Goal: Task Accomplishment & Management: Manage account settings

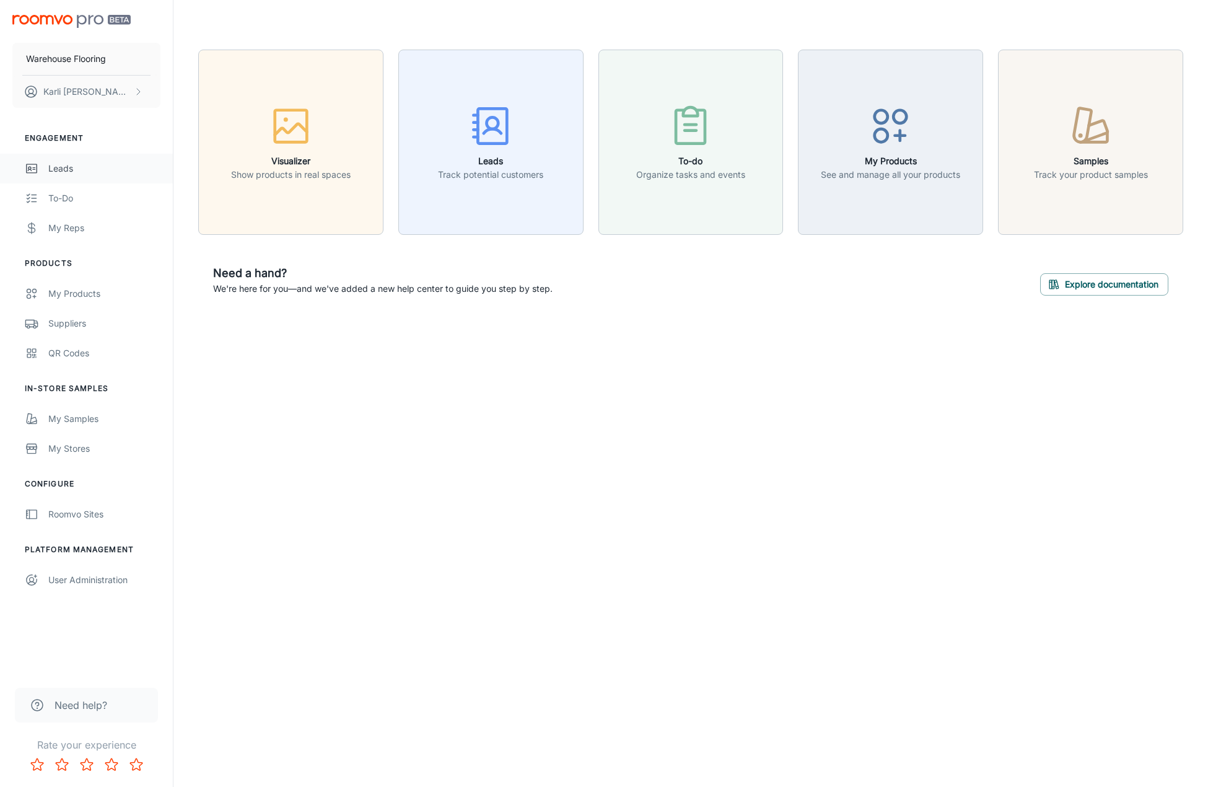
click at [65, 162] on div "Leads" at bounding box center [104, 169] width 112 height 14
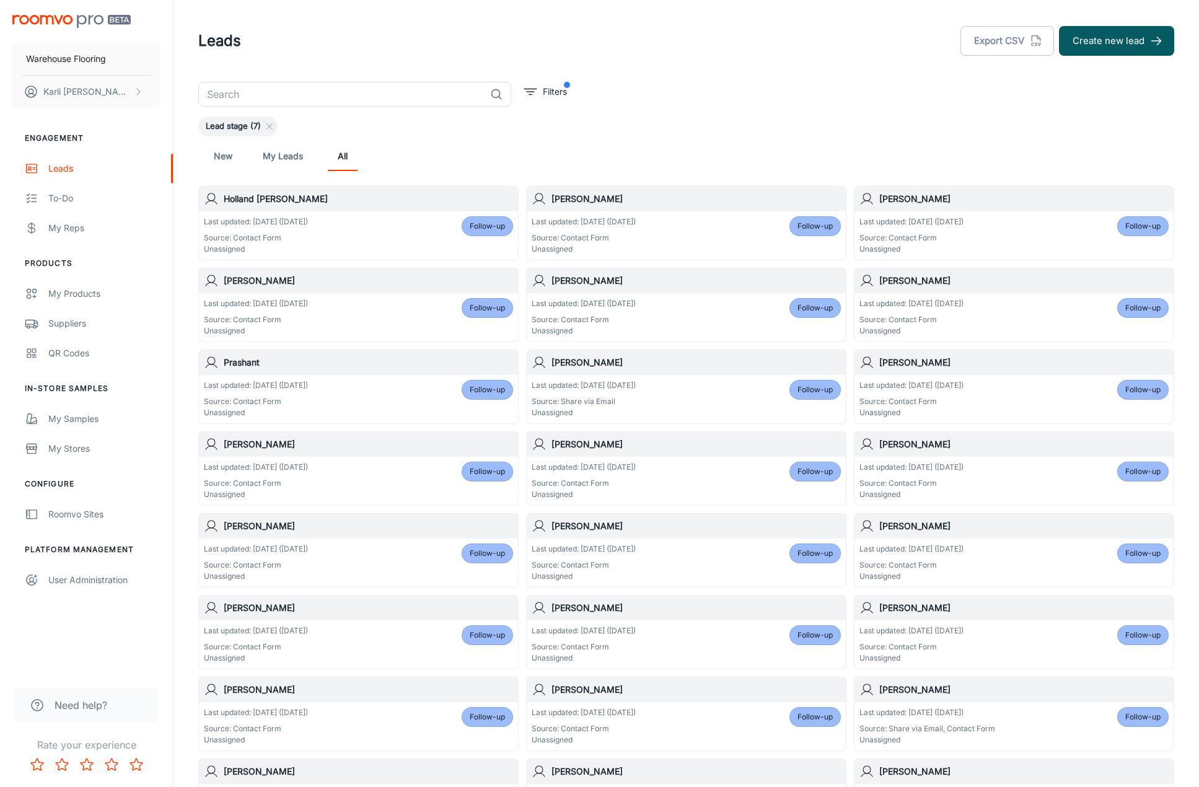
click at [213, 149] on link "New" at bounding box center [223, 156] width 30 height 30
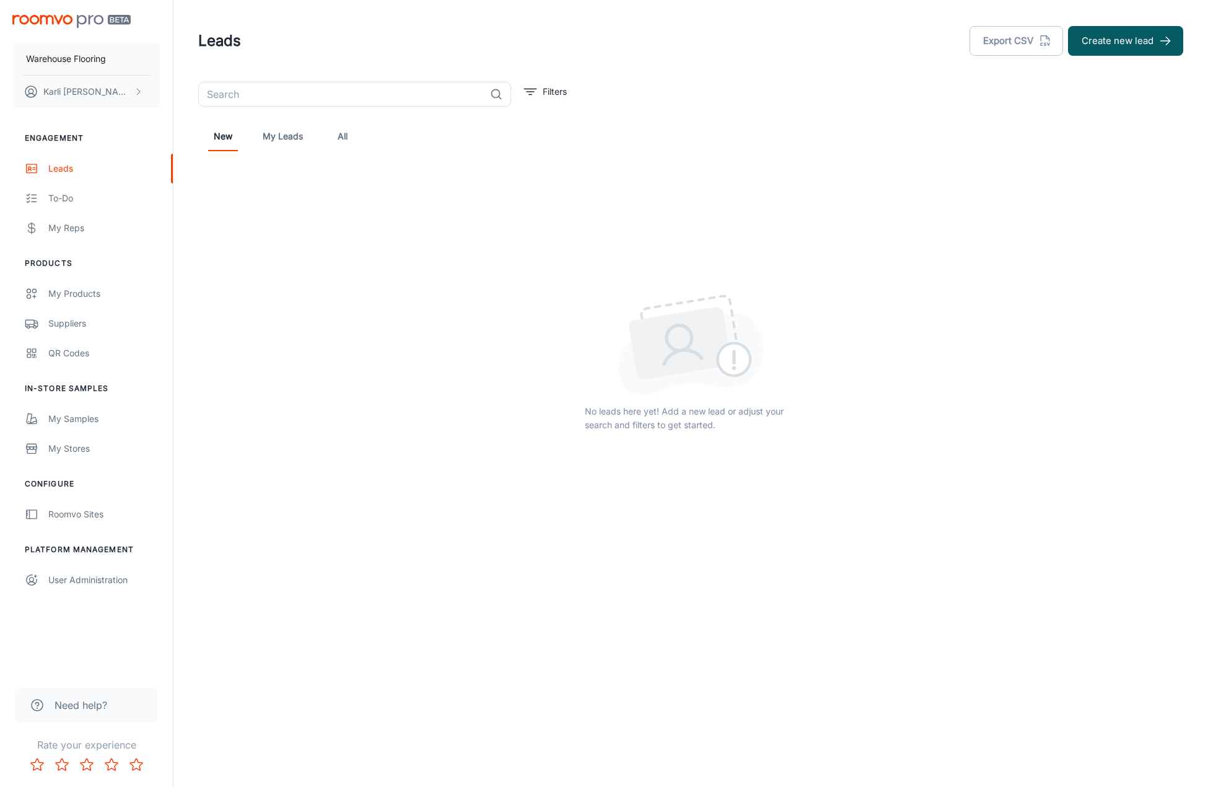
click at [339, 136] on link "All" at bounding box center [343, 136] width 30 height 30
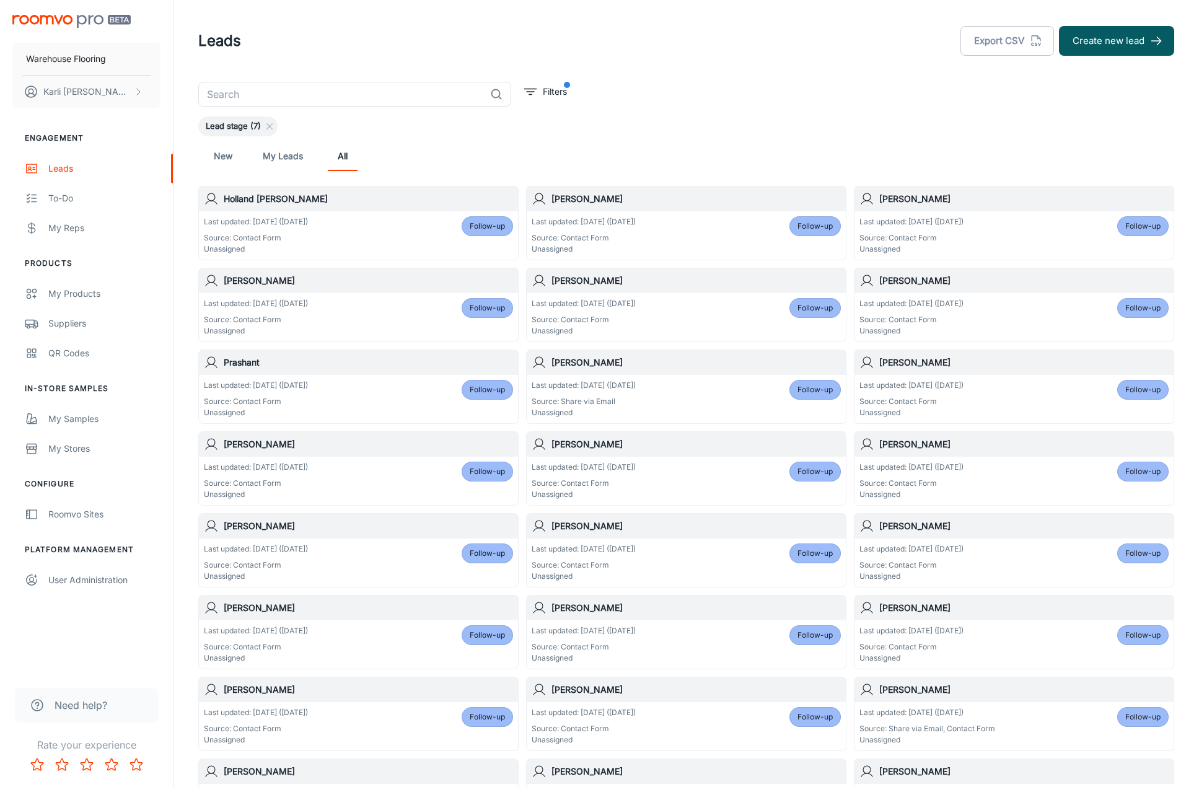
click at [578, 33] on div "Leads Export CSV Create new lead" at bounding box center [686, 41] width 976 height 32
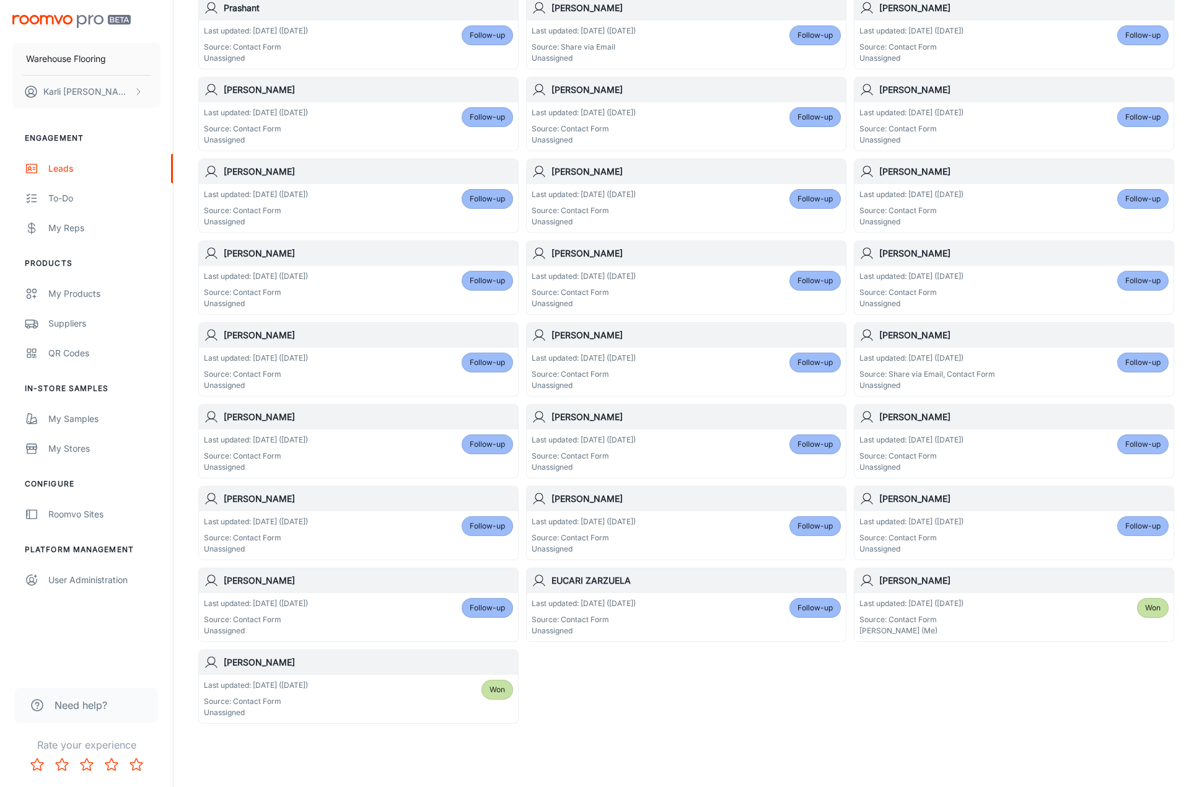
scroll to position [381, 0]
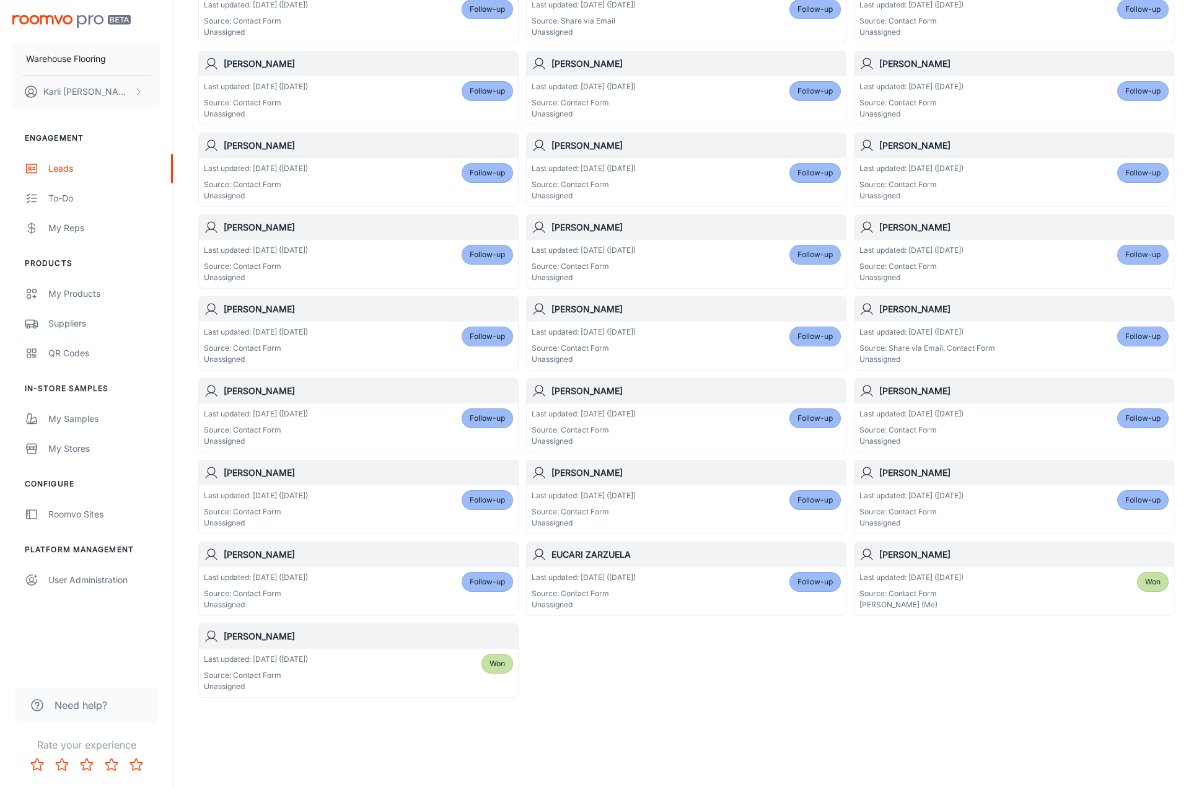
click at [701, 586] on div "Last updated: [DATE] ([DATE]) Source: Contact Form Unassigned Follow-up" at bounding box center [686, 591] width 309 height 38
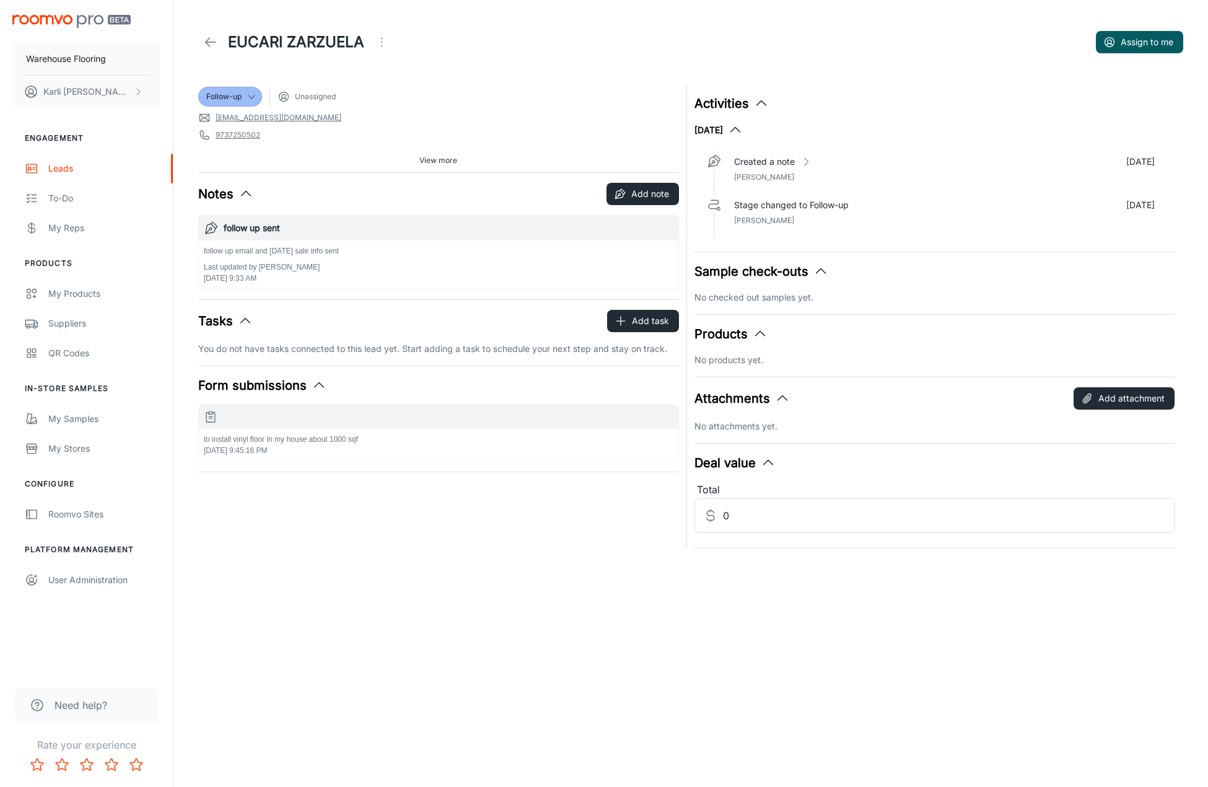
click at [384, 40] on icon "Open menu" at bounding box center [381, 42] width 15 height 15
click at [438, 120] on span "Mark as spam" at bounding box center [451, 115] width 80 height 15
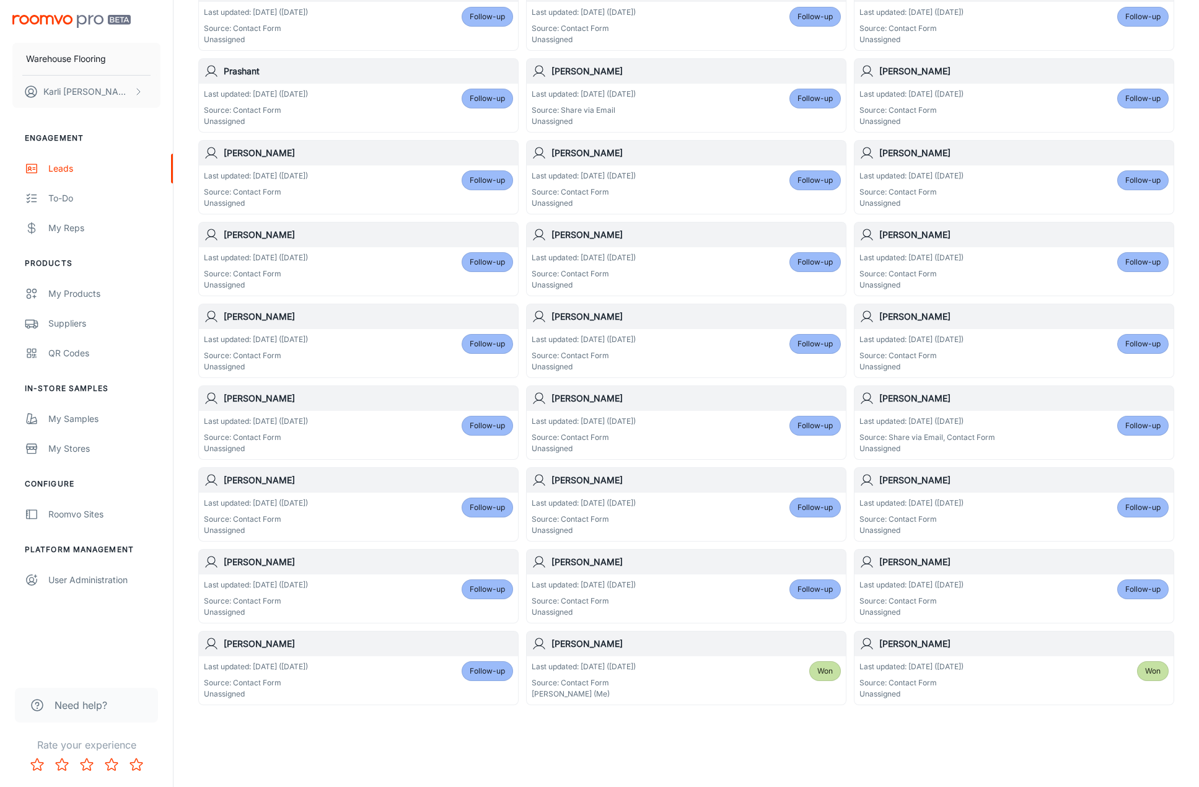
scroll to position [299, 0]
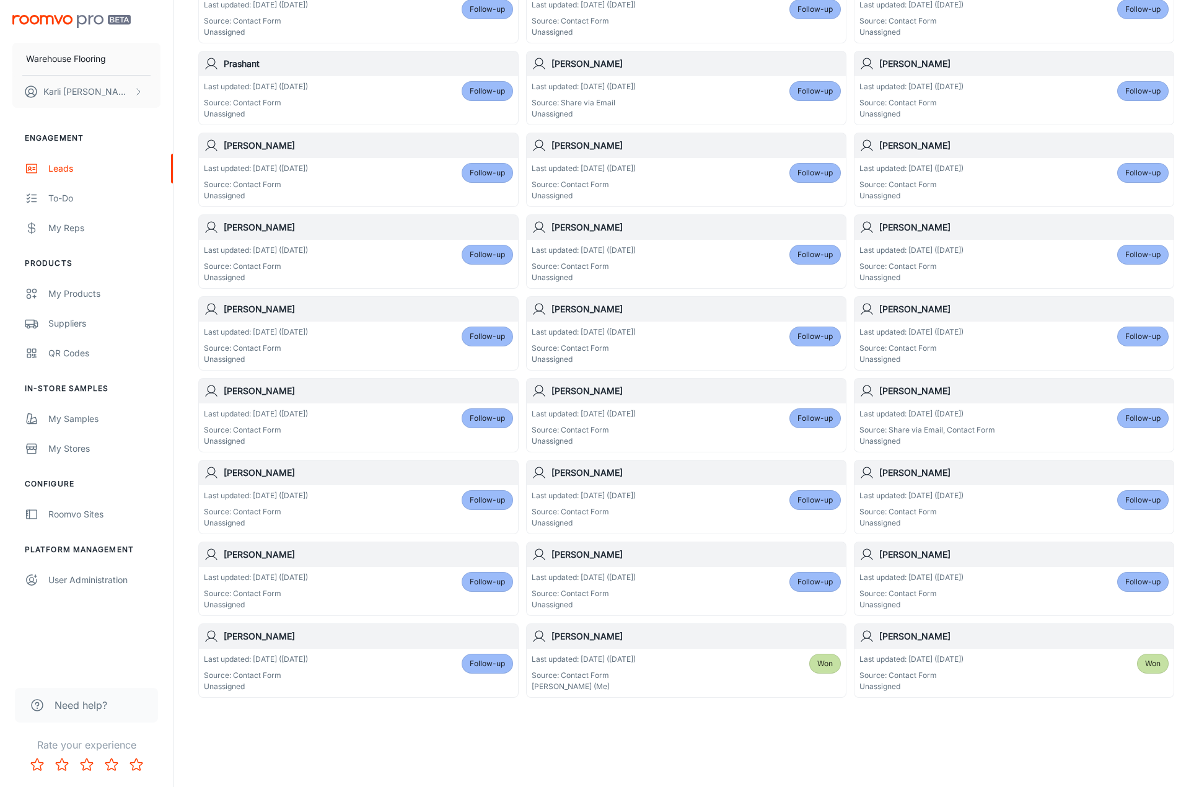
click at [1153, 500] on span "Follow-up" at bounding box center [1142, 500] width 35 height 11
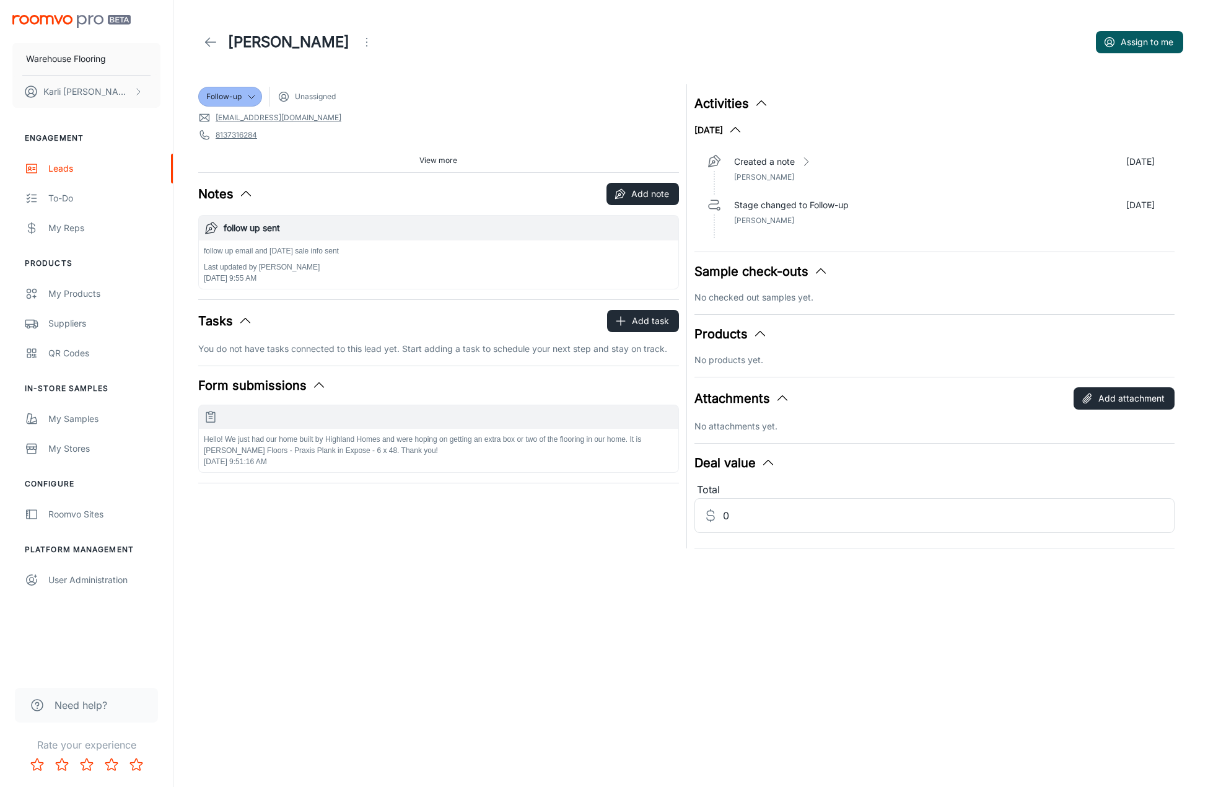
click at [359, 45] on icon "Open menu" at bounding box center [366, 42] width 15 height 15
click at [379, 118] on li "Mark as spam" at bounding box center [413, 115] width 132 height 22
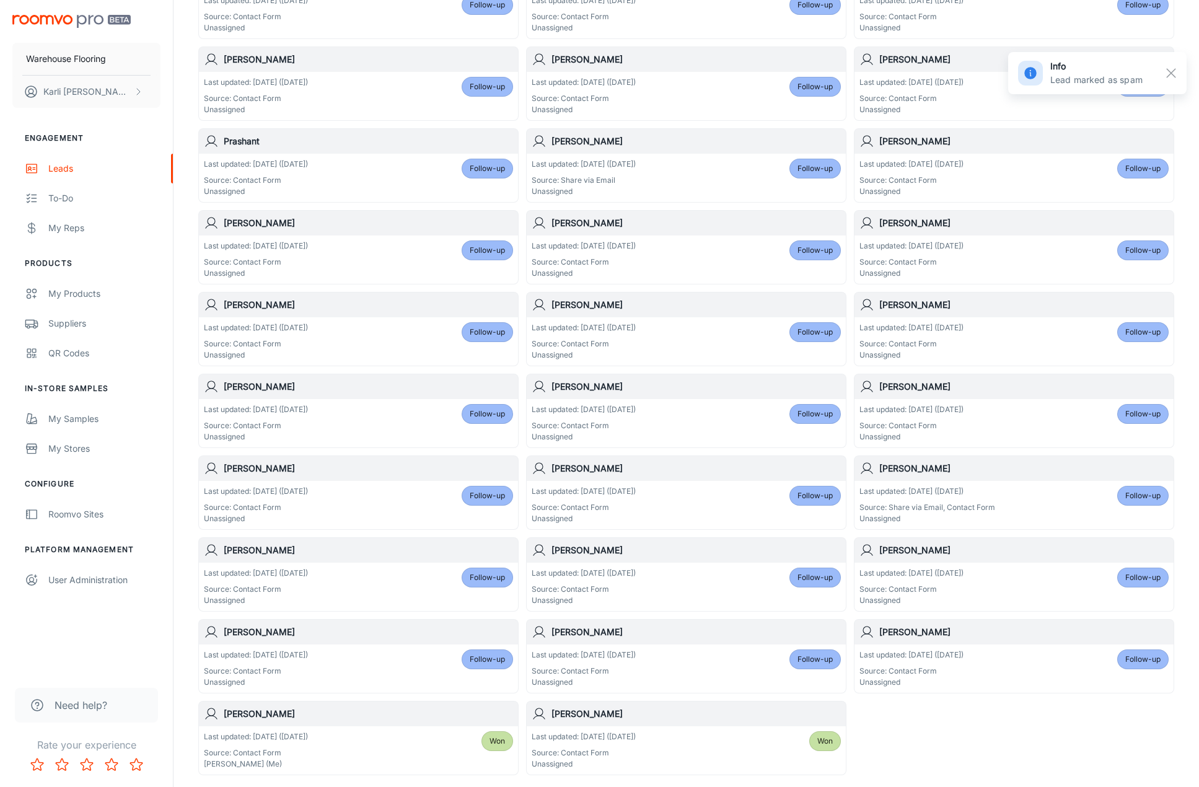
scroll to position [248, 0]
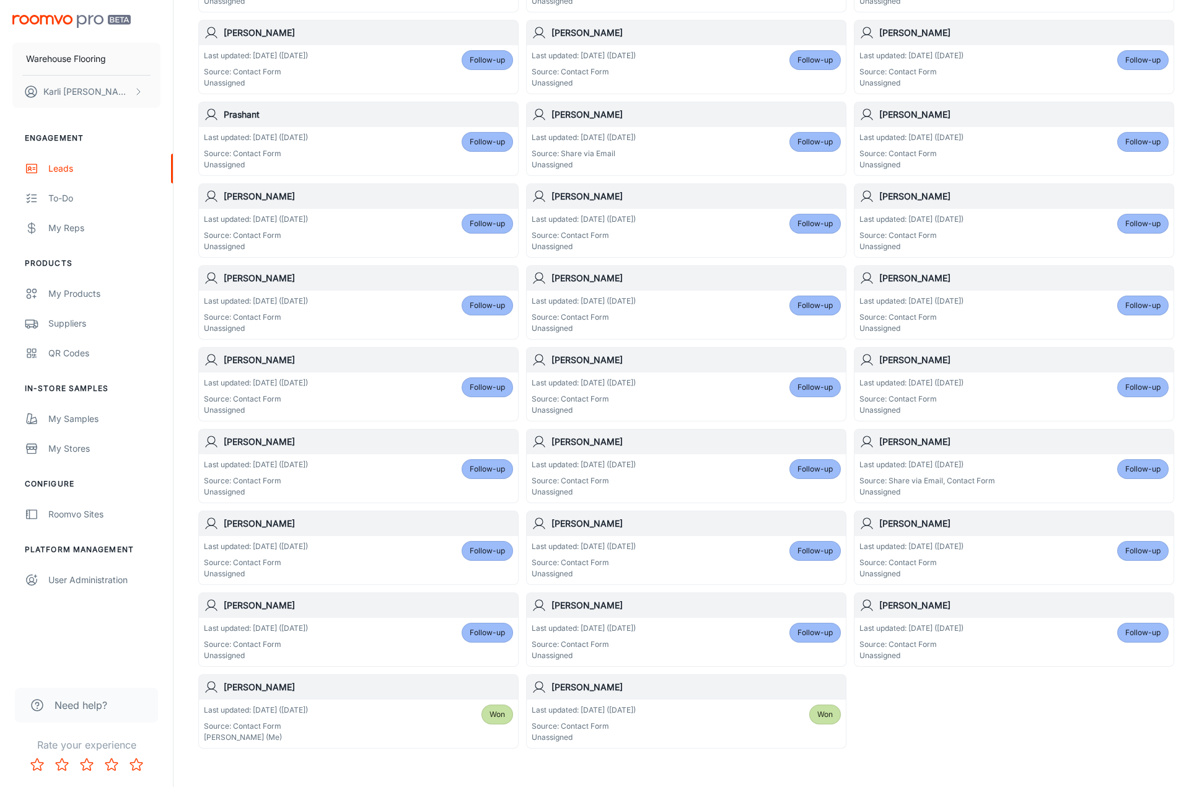
click at [1011, 562] on div "Last updated: [DATE] ([DATE]) Source: Contact Form Unassigned Follow-up" at bounding box center [1014, 560] width 309 height 38
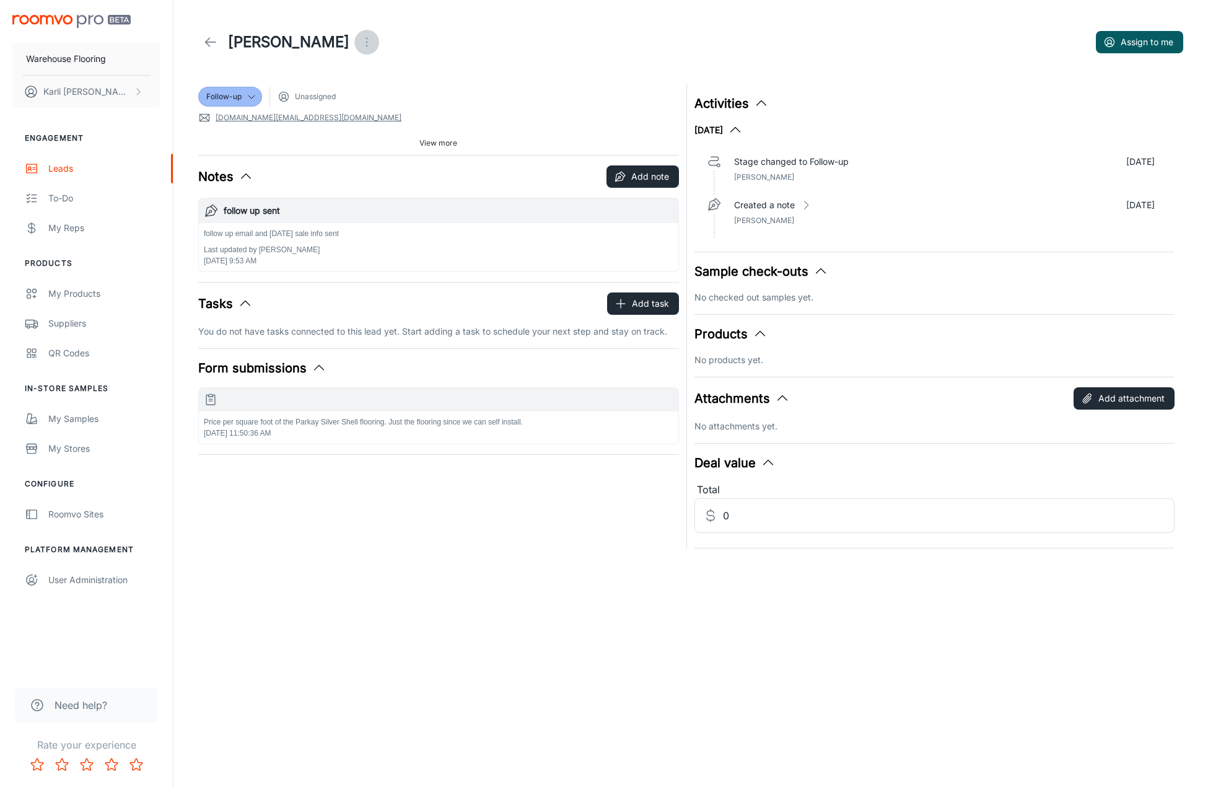
click at [359, 44] on icon "Open menu" at bounding box center [366, 42] width 15 height 15
click at [388, 118] on span "Mark as spam" at bounding box center [412, 115] width 80 height 15
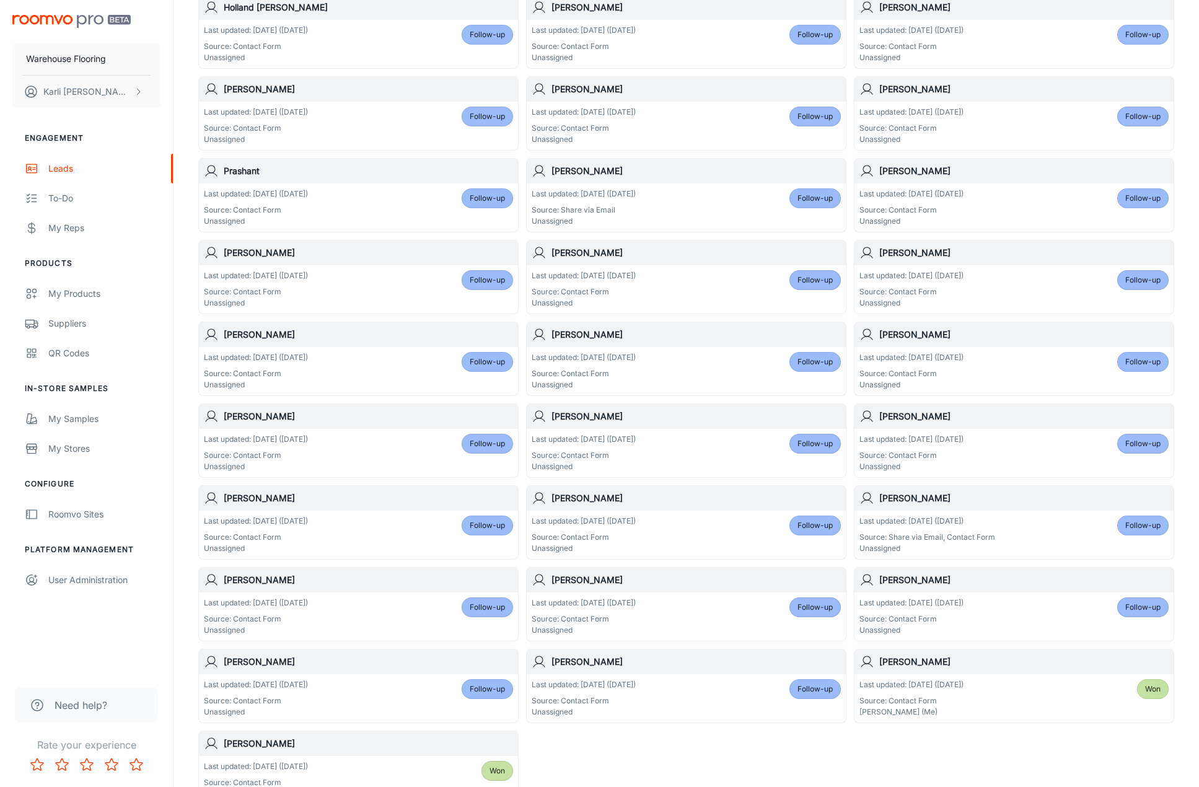
scroll to position [299, 0]
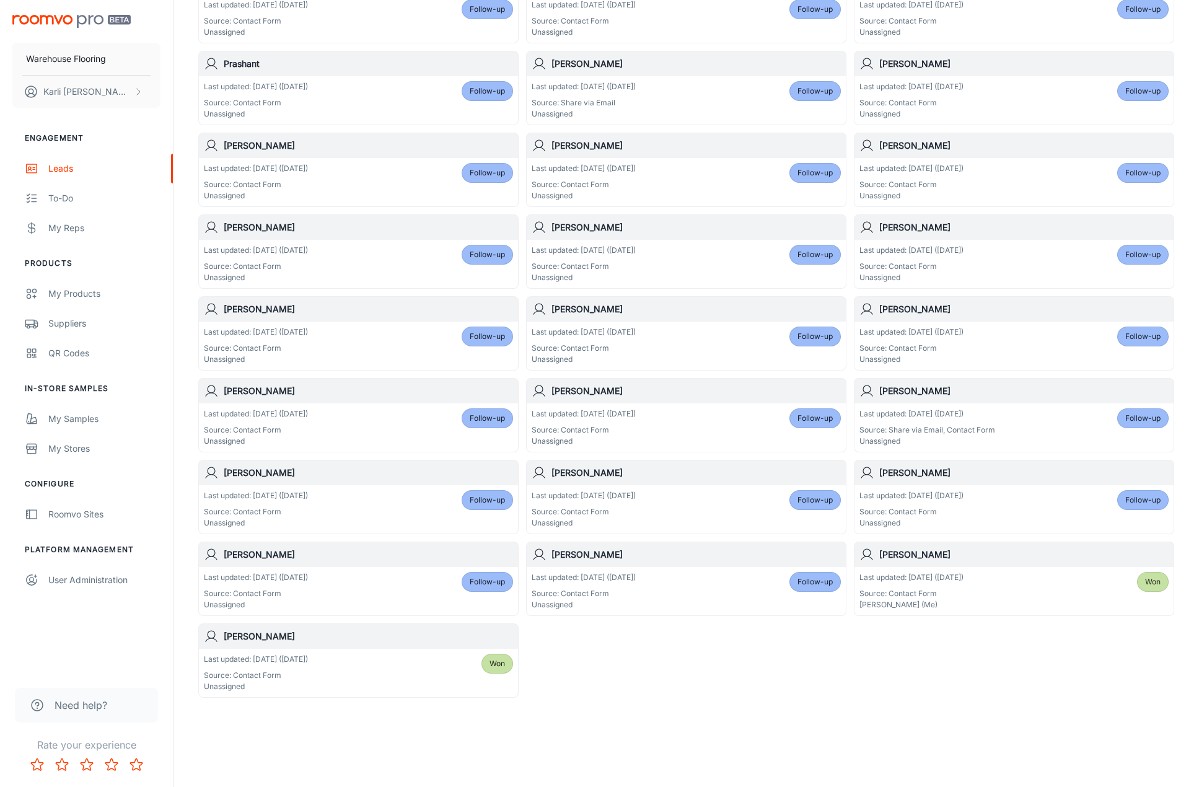
click at [821, 586] on span "Follow-up" at bounding box center [815, 581] width 35 height 11
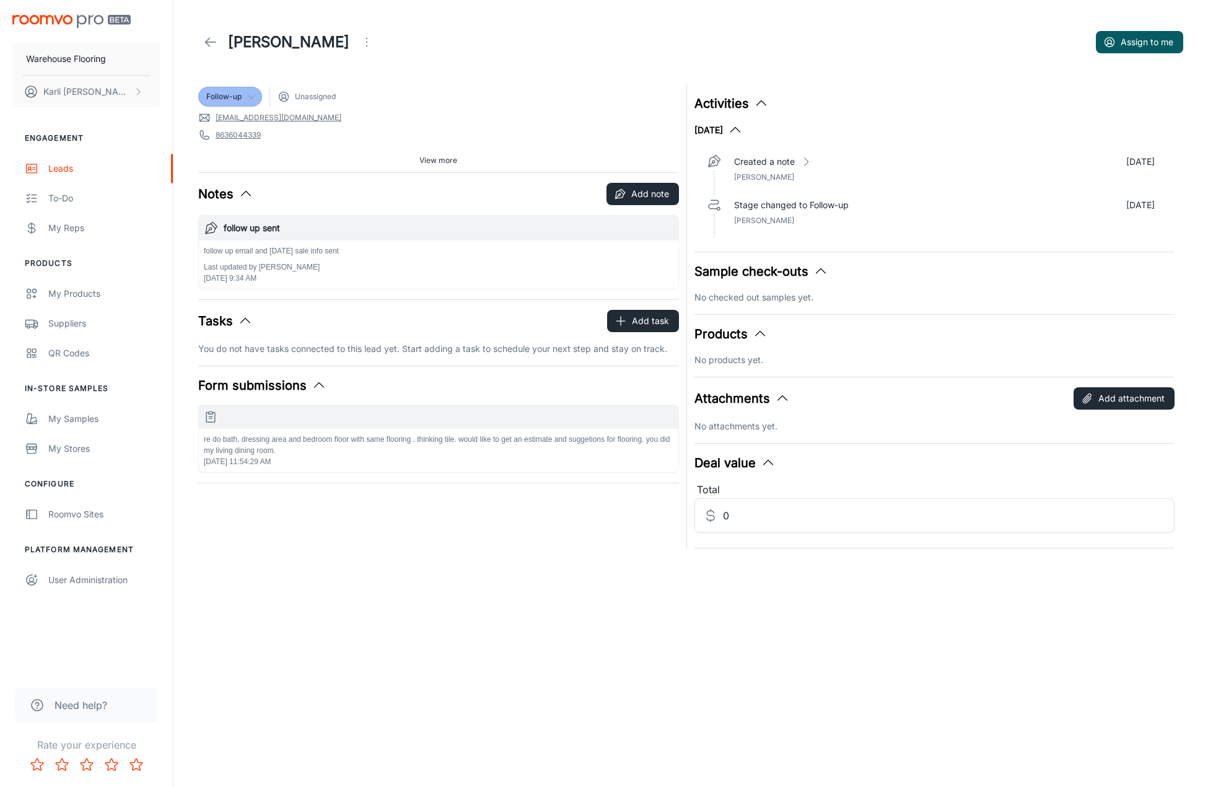
click at [218, 97] on span "Follow-up" at bounding box center [223, 96] width 35 height 11
click at [386, 42] on div at bounding box center [604, 393] width 1208 height 787
click at [376, 42] on button "Open menu" at bounding box center [366, 42] width 25 height 25
click at [404, 117] on li "Mark as spam" at bounding box center [438, 115] width 132 height 22
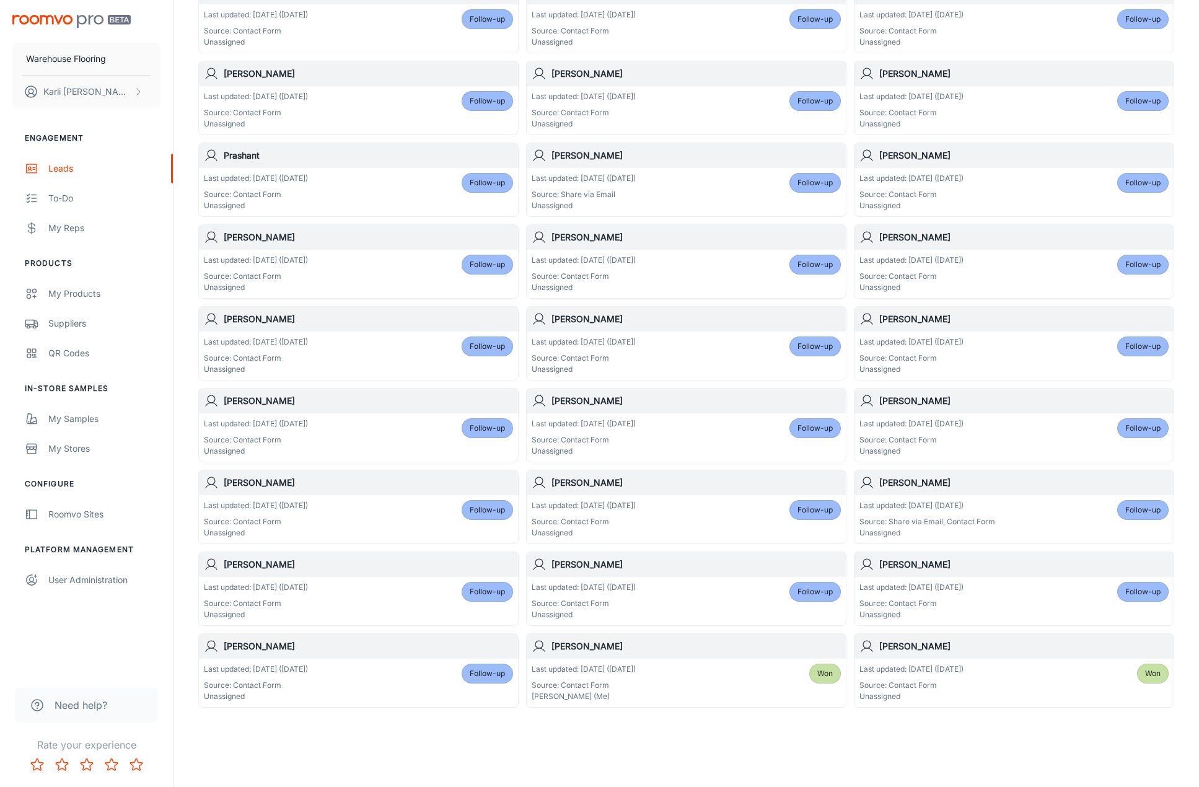
scroll to position [217, 0]
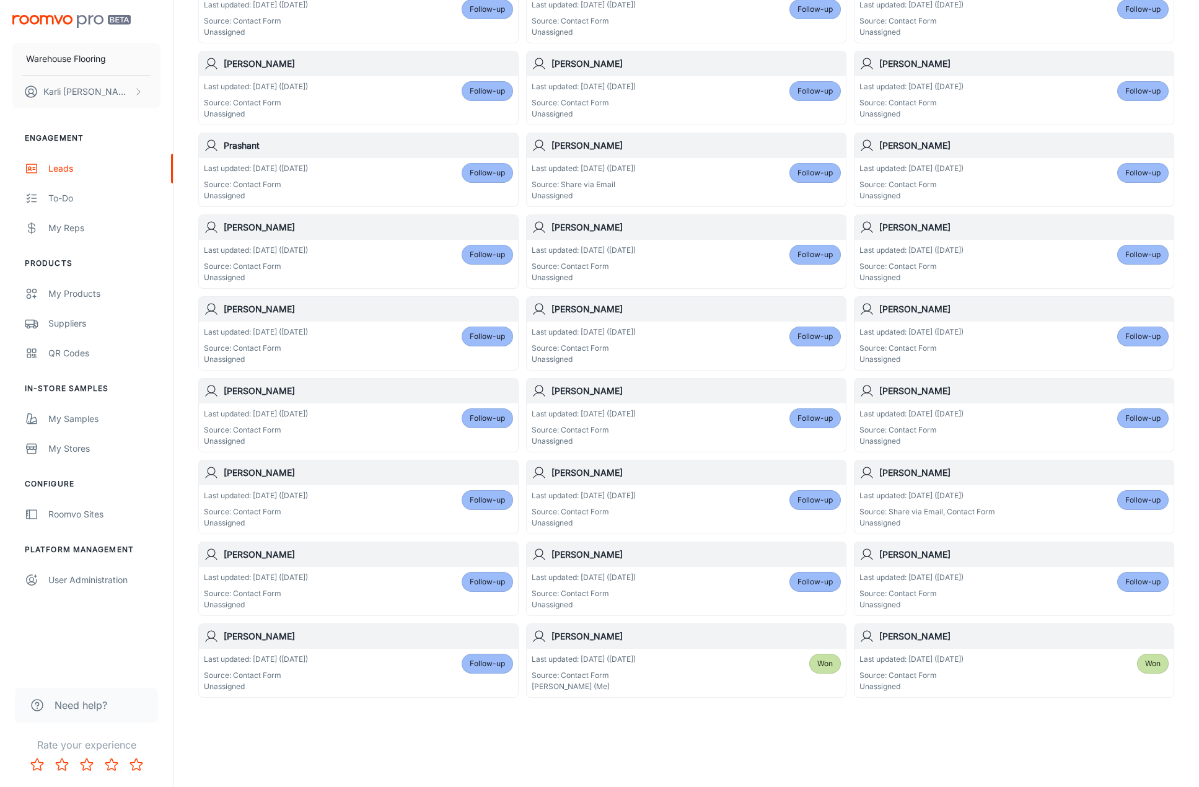
click at [1136, 584] on span "Follow-up" at bounding box center [1142, 581] width 35 height 11
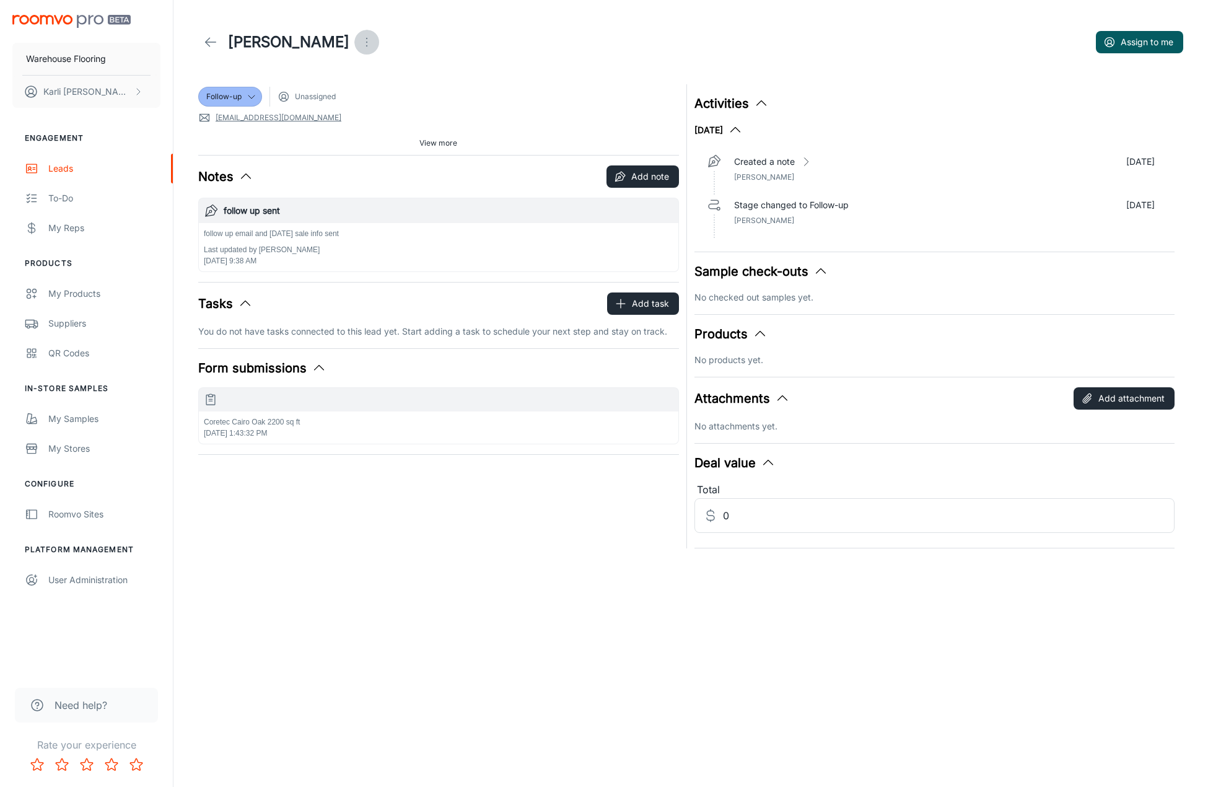
click at [359, 42] on icon "Open menu" at bounding box center [366, 42] width 15 height 15
click at [336, 110] on span "Mark as spam" at bounding box center [362, 115] width 80 height 15
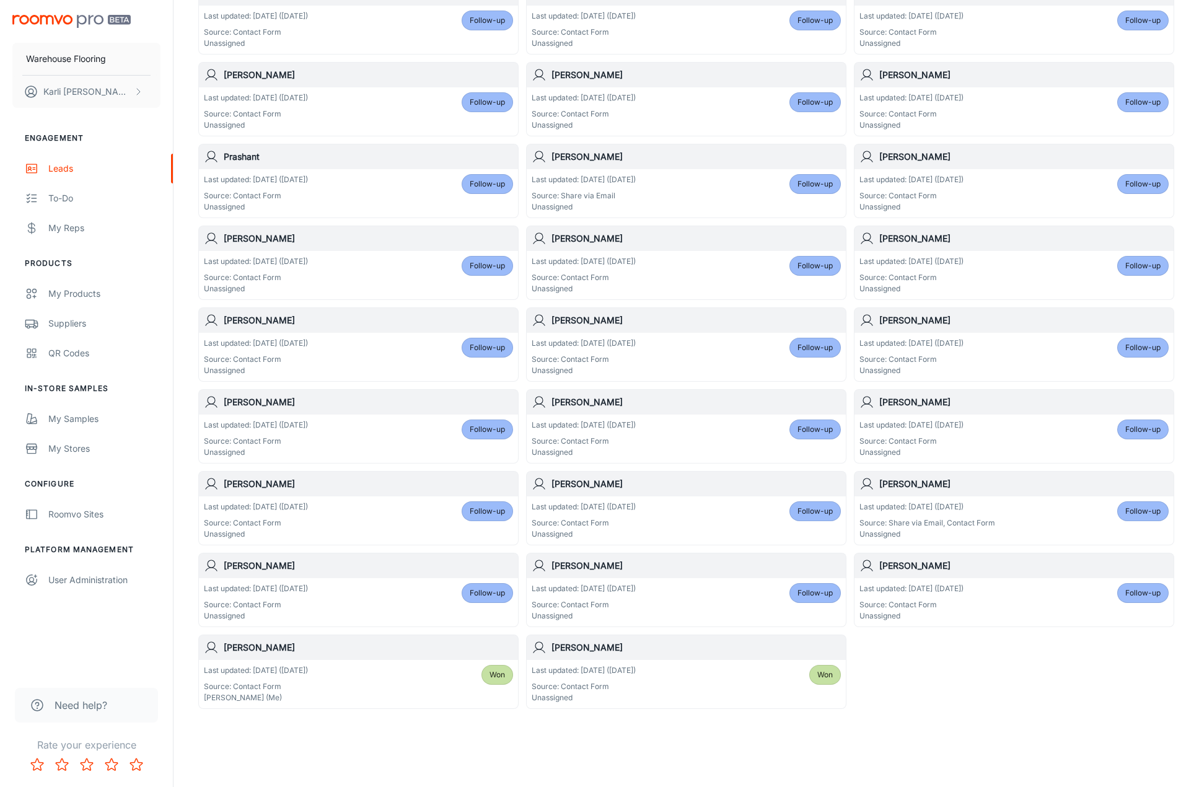
scroll to position [217, 0]
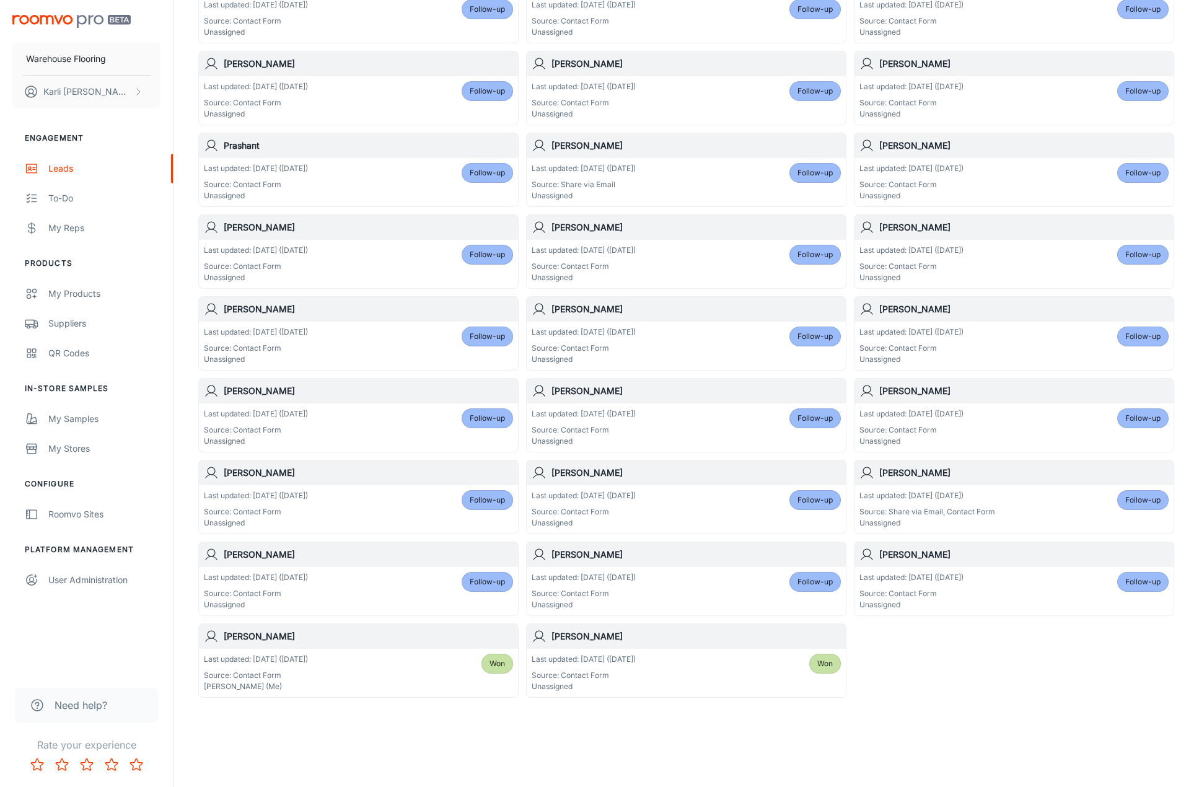
click at [964, 589] on p "Source: Contact Form" at bounding box center [912, 593] width 104 height 11
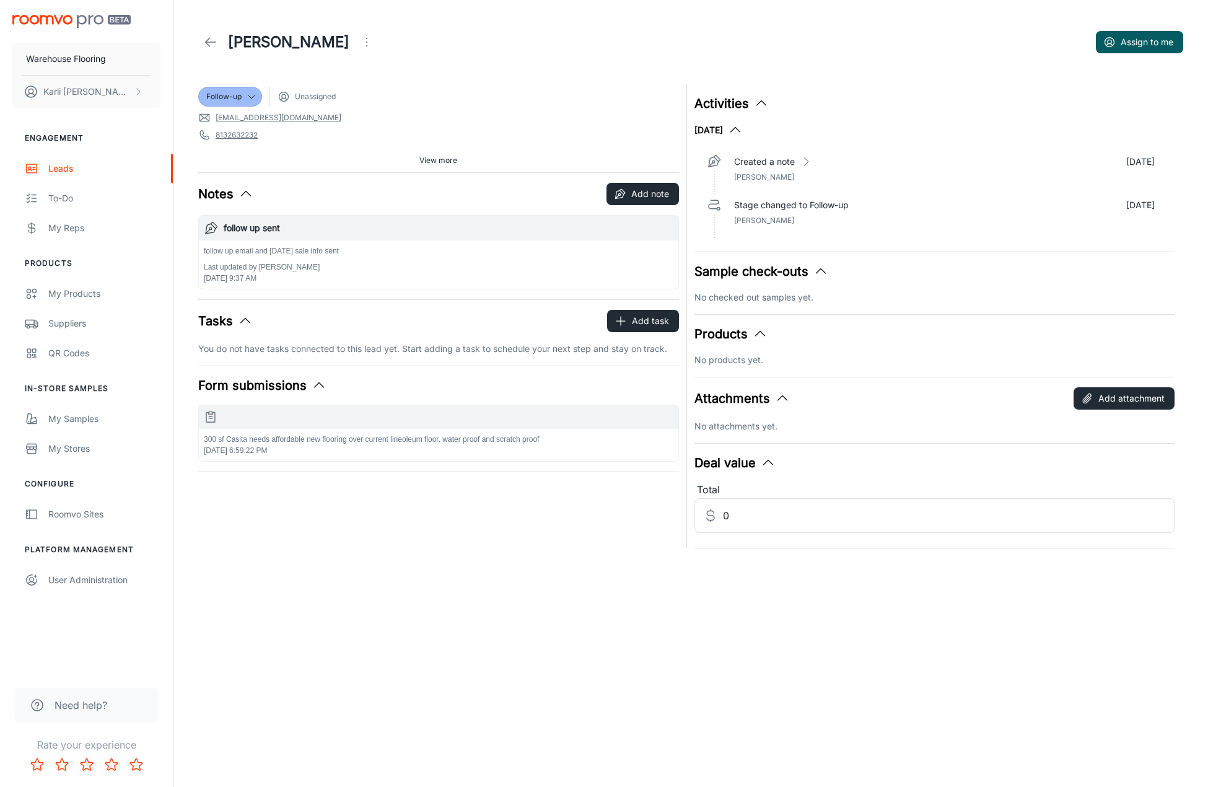
click at [359, 43] on icon "Open menu" at bounding box center [366, 42] width 15 height 15
click at [409, 111] on span "Mark as spam" at bounding box center [409, 115] width 80 height 15
